Goal: Task Accomplishment & Management: Complete application form

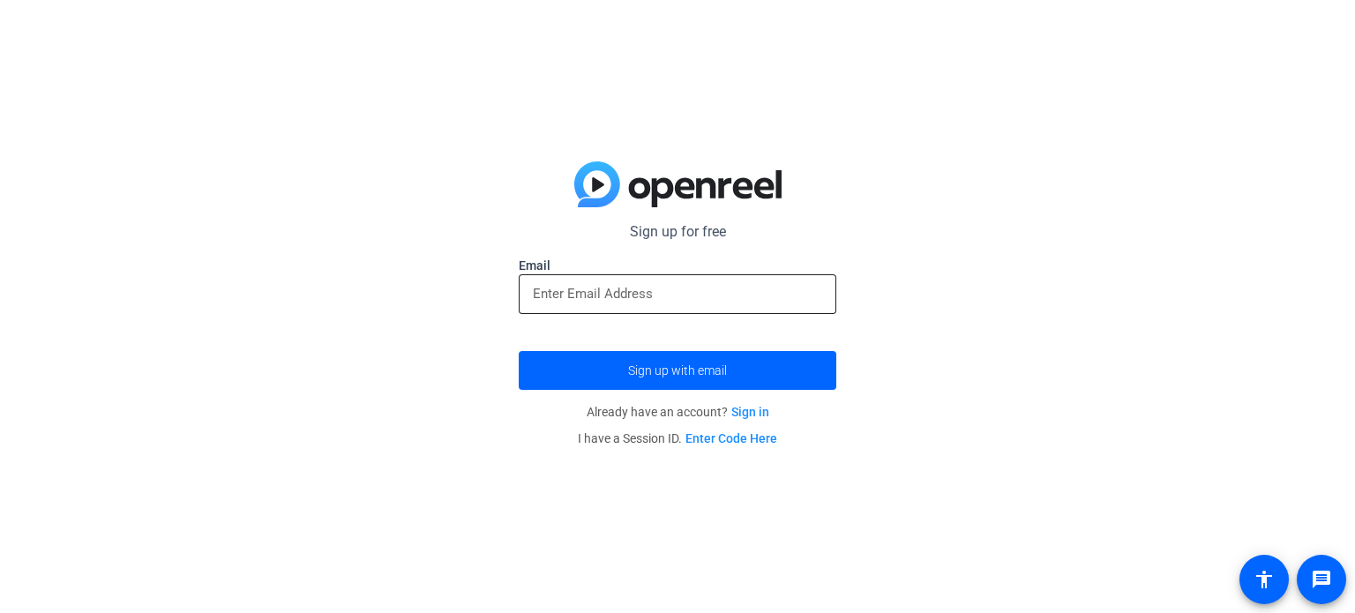
click at [761, 298] on input "email" at bounding box center [677, 293] width 289 height 21
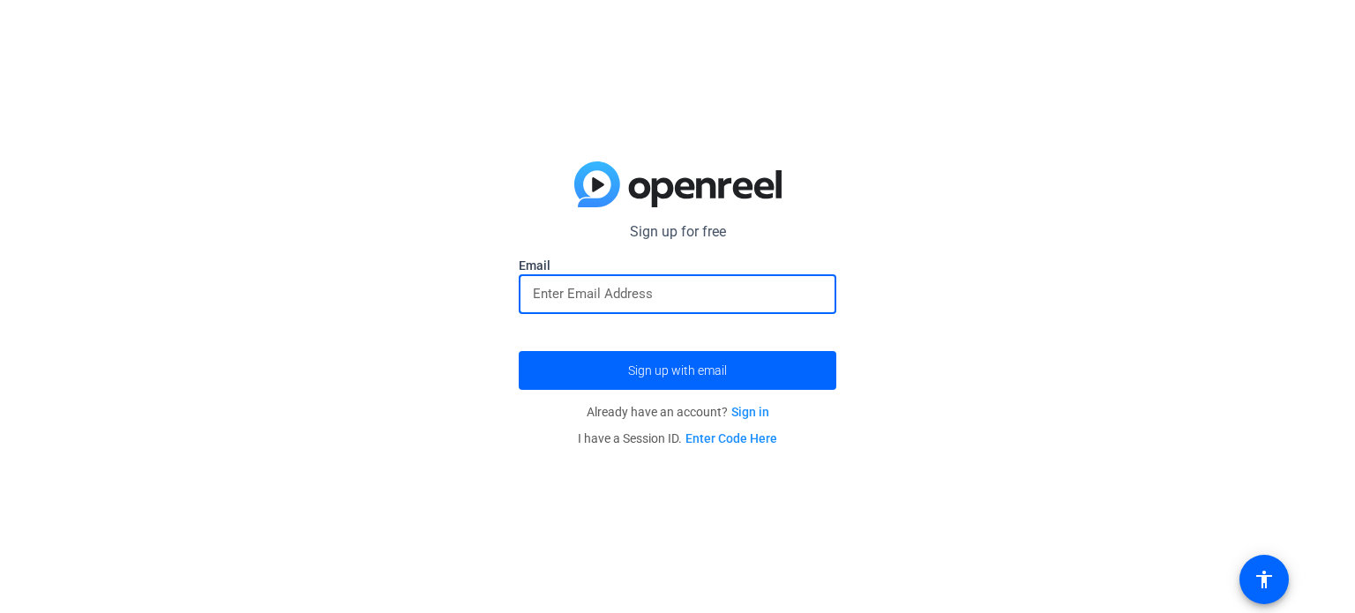
type input "[EMAIL_ADDRESS][DOMAIN_NAME]"
click at [745, 359] on span "submit" at bounding box center [678, 370] width 318 height 42
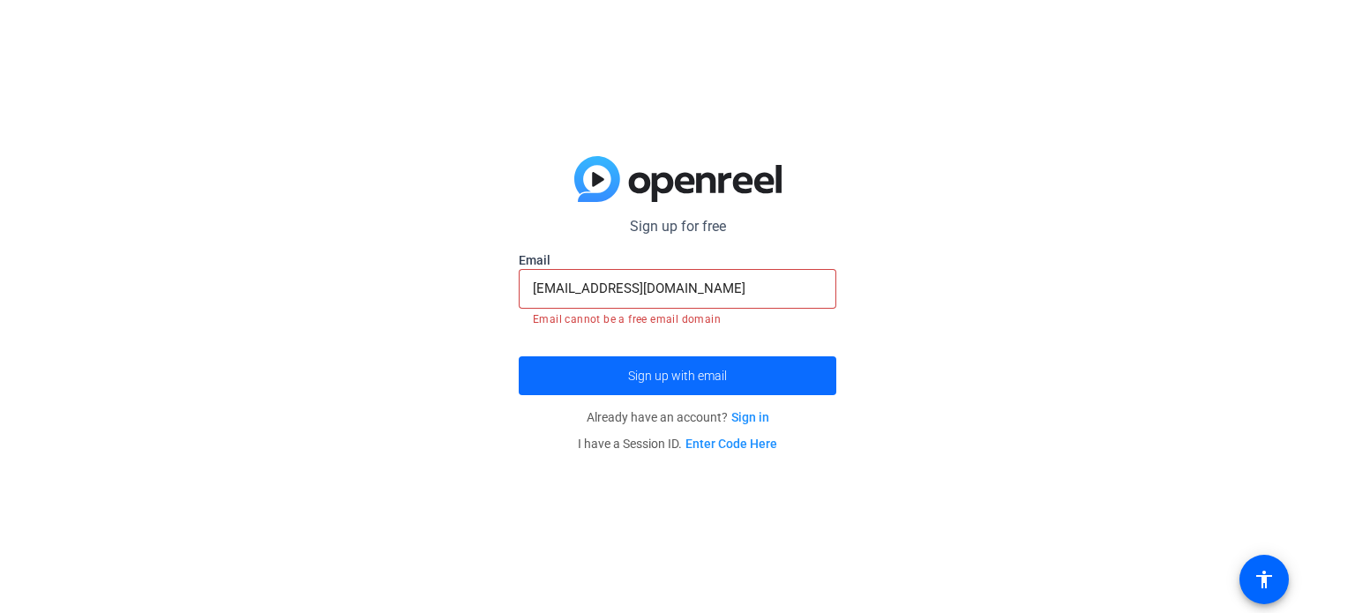
click at [710, 376] on span "Sign up with email" at bounding box center [677, 376] width 99 height 0
